Goal: Task Accomplishment & Management: Manage account settings

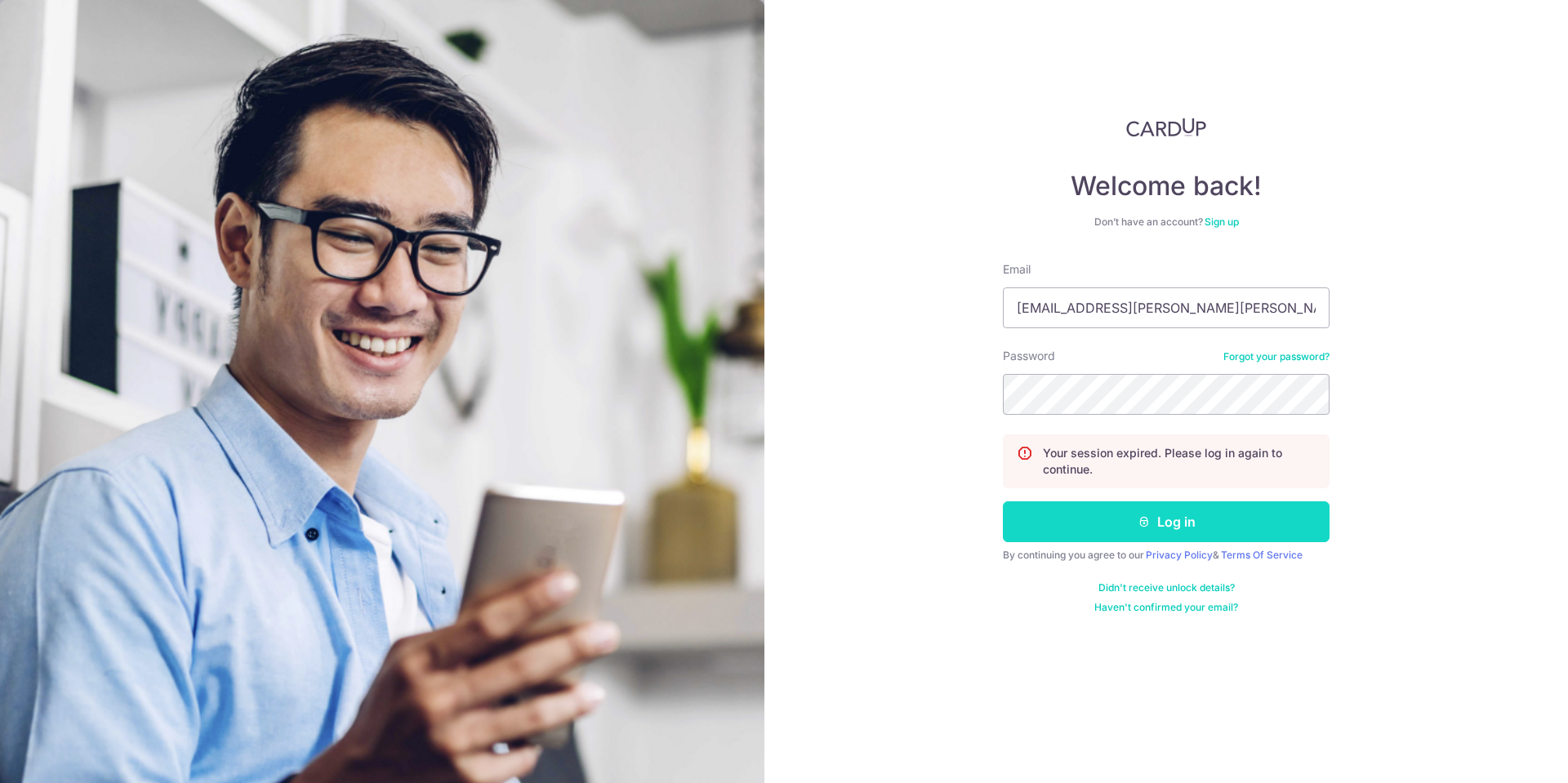
click at [1176, 522] on button "Log in" at bounding box center [1165, 522] width 326 height 41
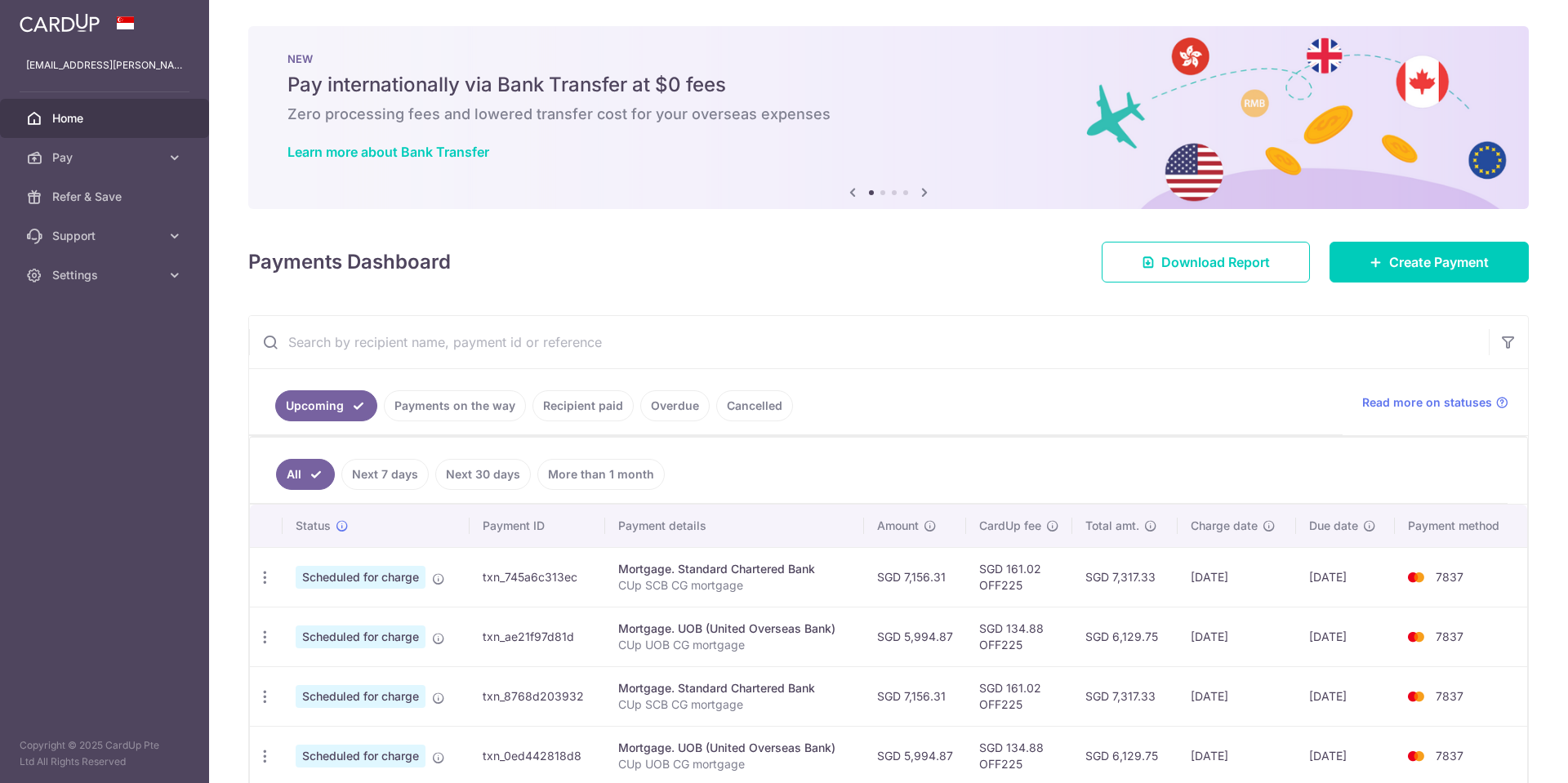
click at [477, 396] on link "Payments on the way" at bounding box center [454, 405] width 142 height 31
